Goal: Find specific page/section: Find specific page/section

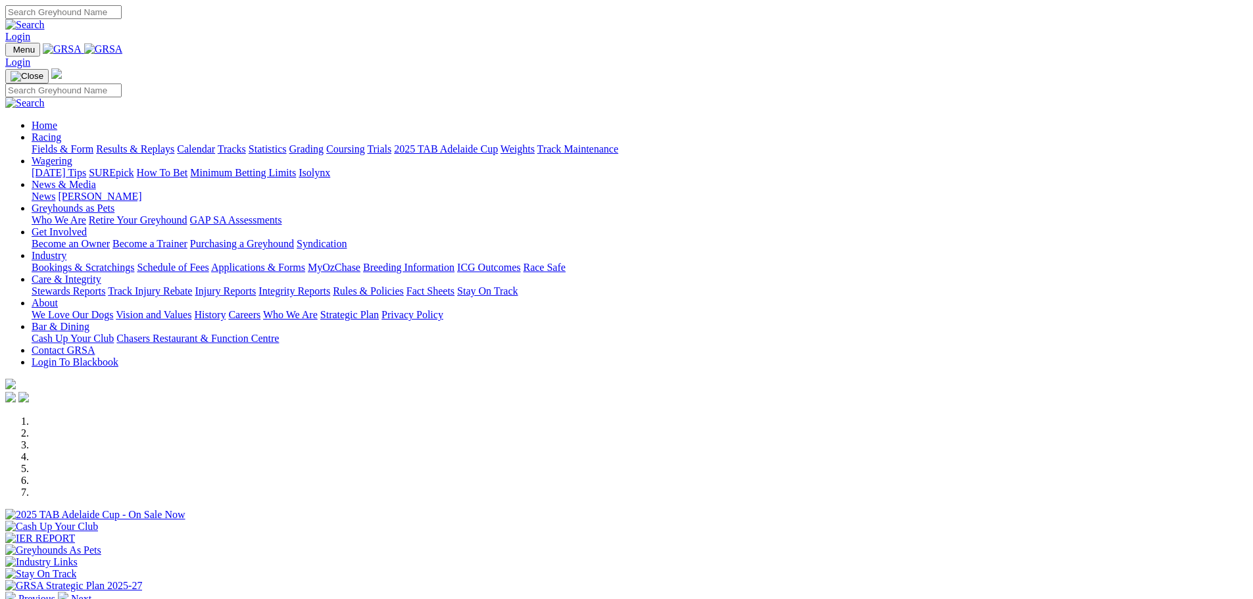
scroll to position [329, 0]
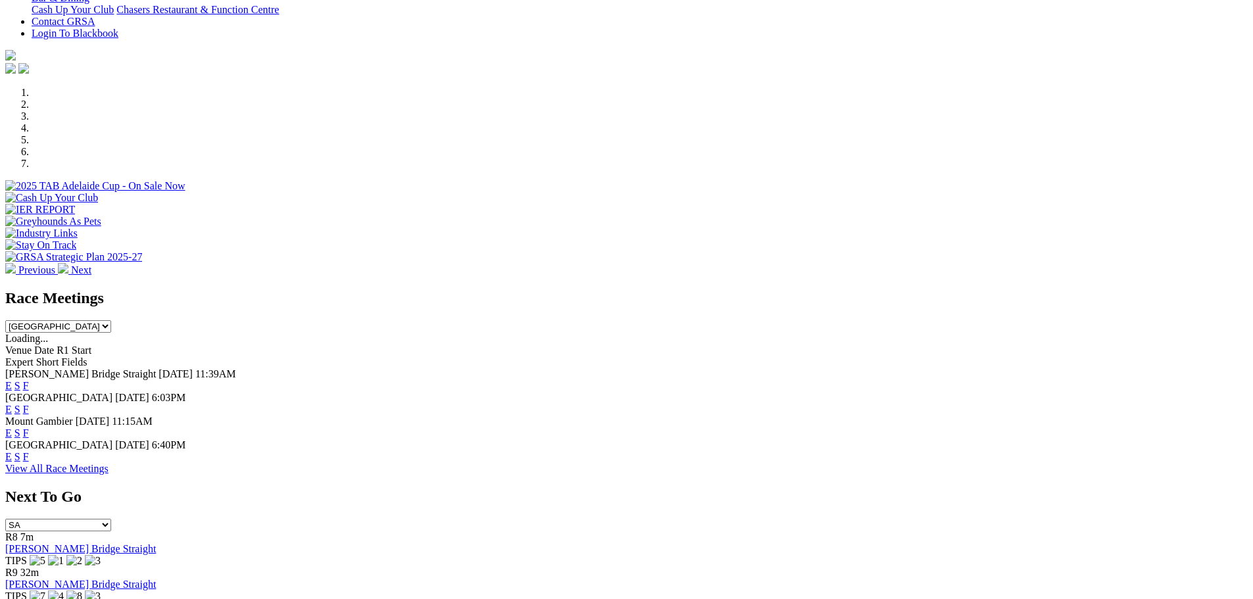
click at [29, 428] on link "F" at bounding box center [26, 433] width 6 height 11
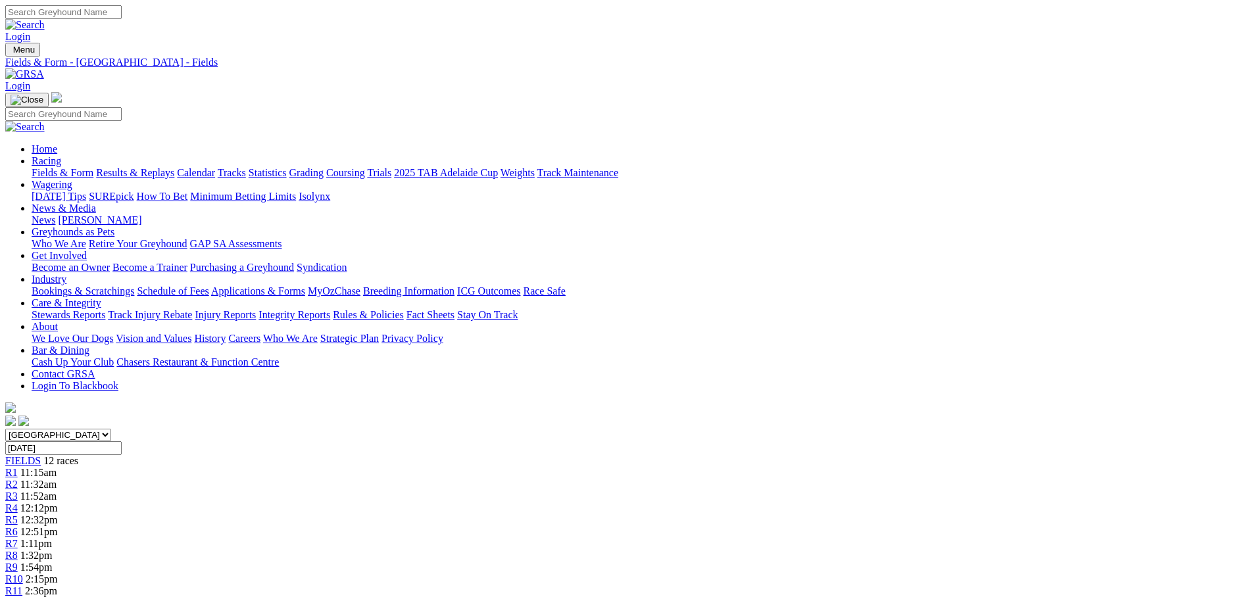
click at [93, 167] on link "Fields & Form" at bounding box center [63, 172] width 62 height 11
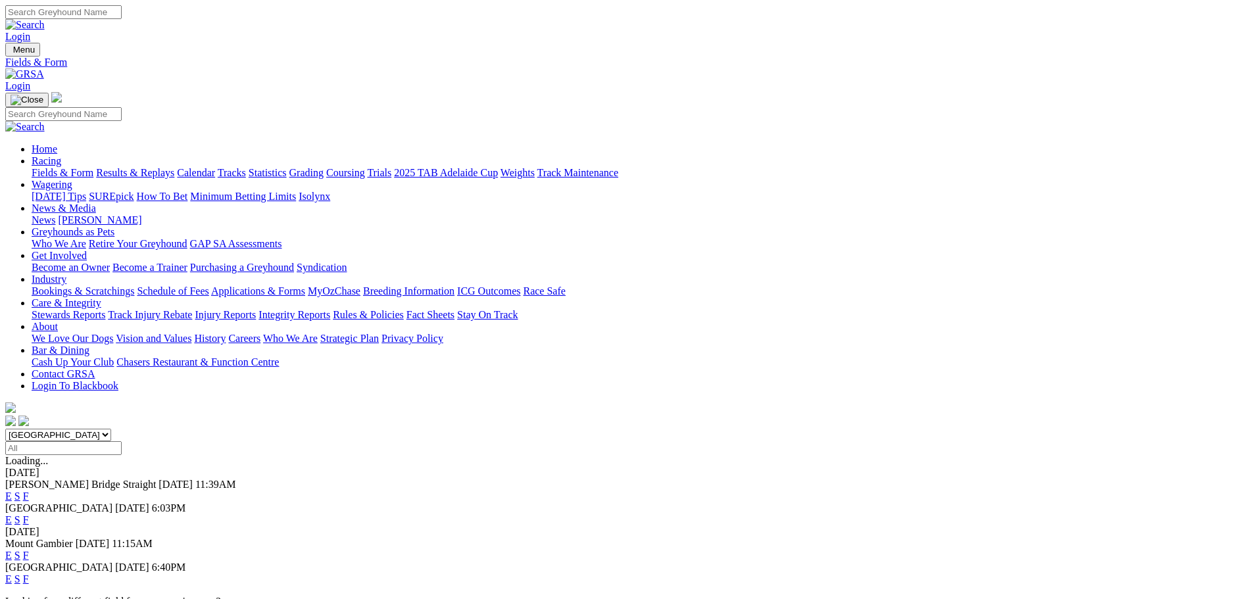
click at [29, 574] on link "F" at bounding box center [26, 579] width 6 height 11
